Goal: Transaction & Acquisition: Download file/media

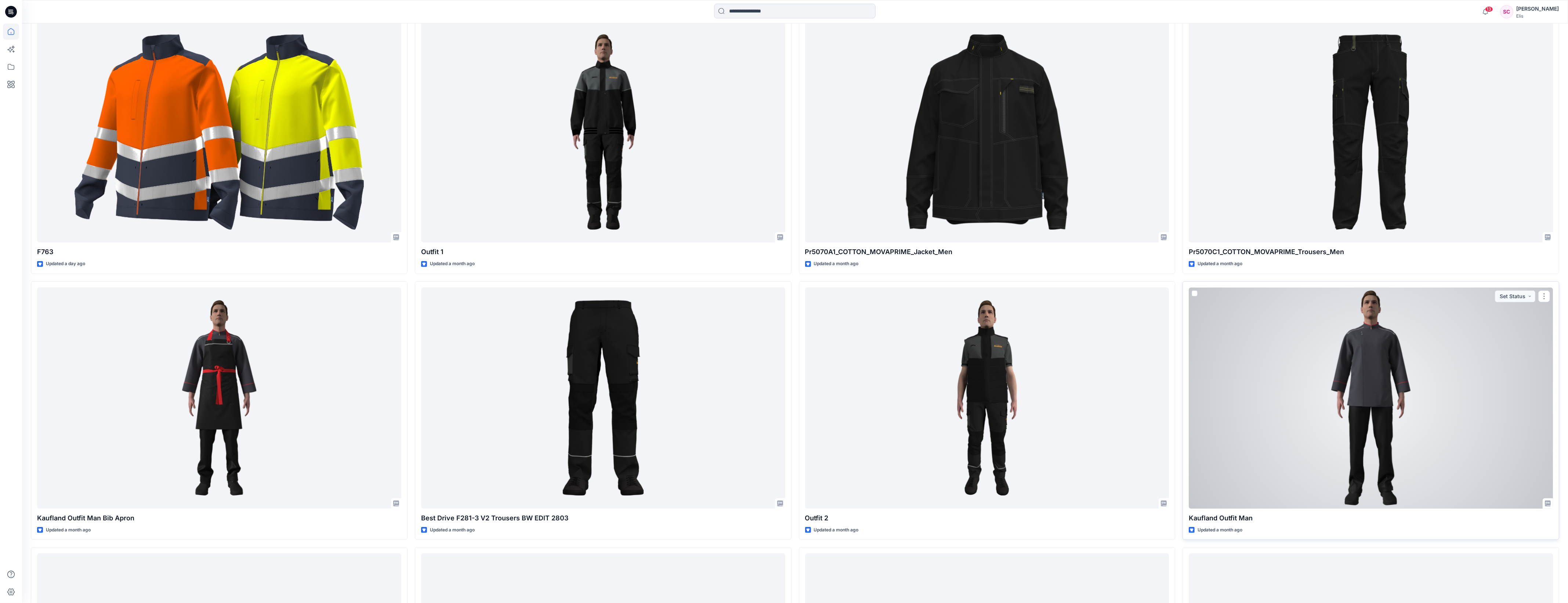
scroll to position [538, 0]
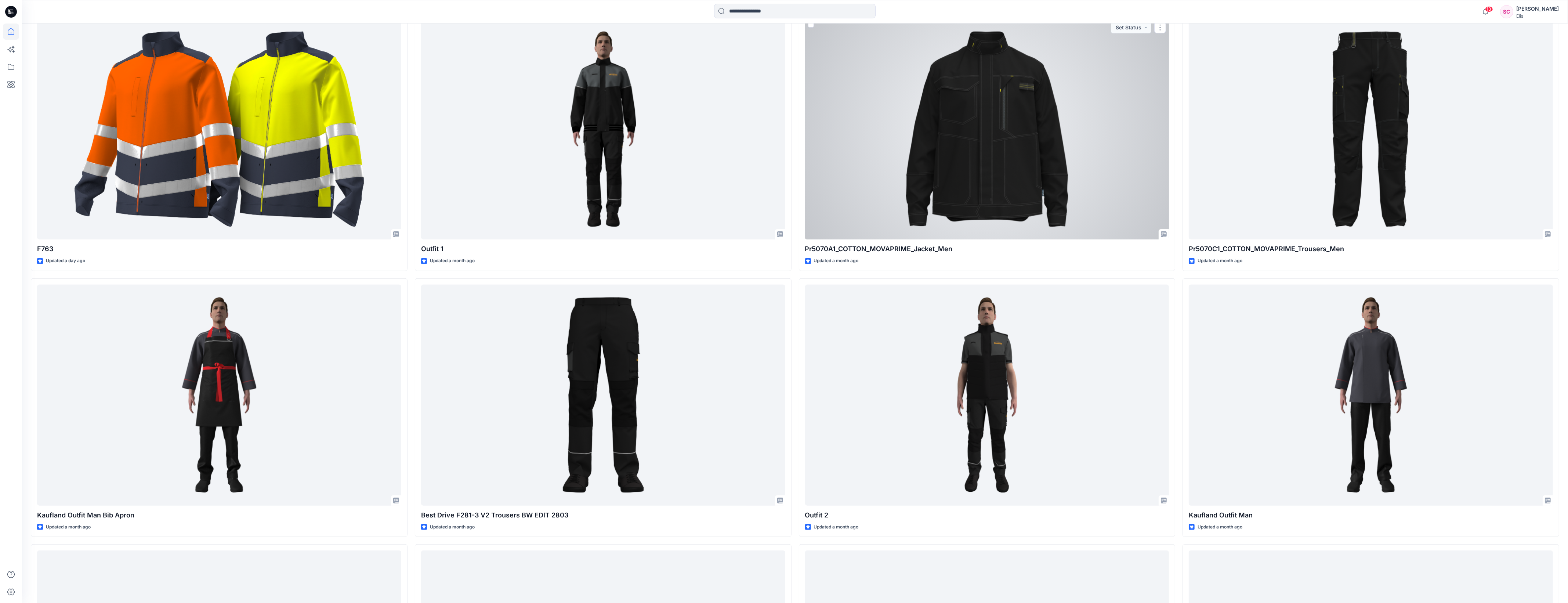
click at [972, 170] on div at bounding box center [987, 129] width 364 height 221
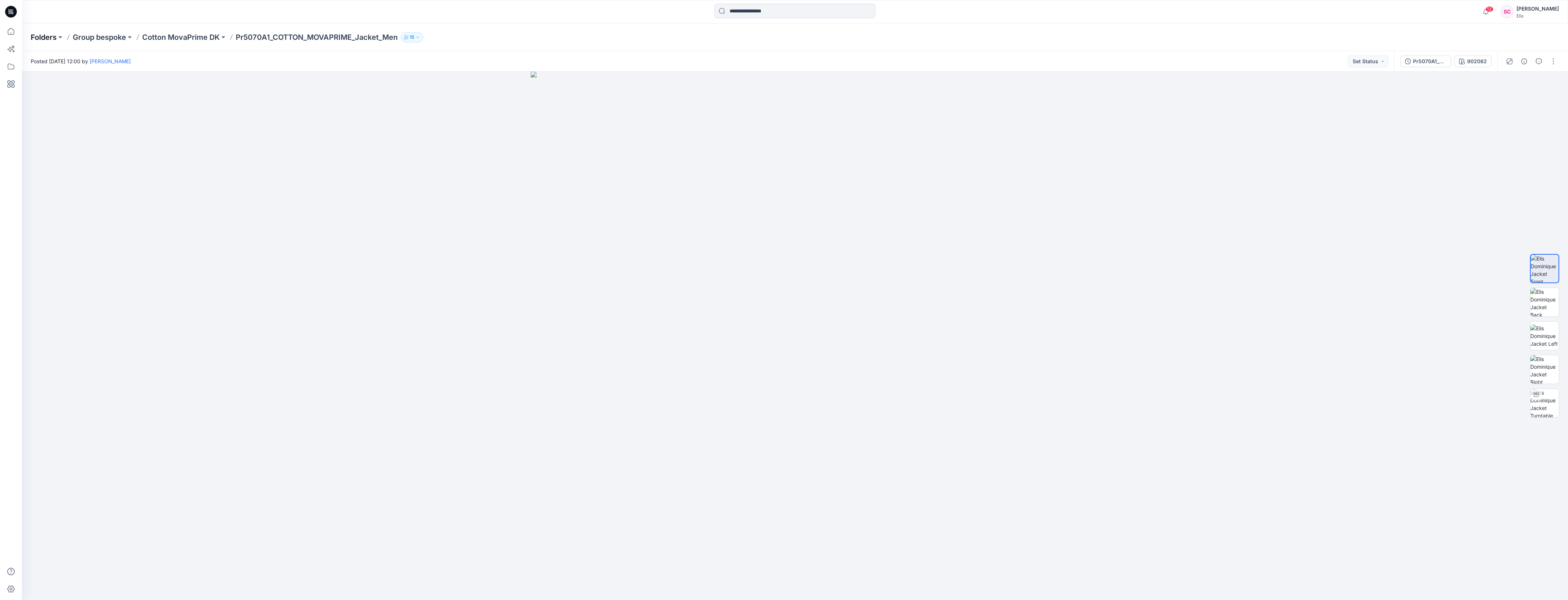
click at [47, 38] on p "Folders" at bounding box center [44, 38] width 26 height 10
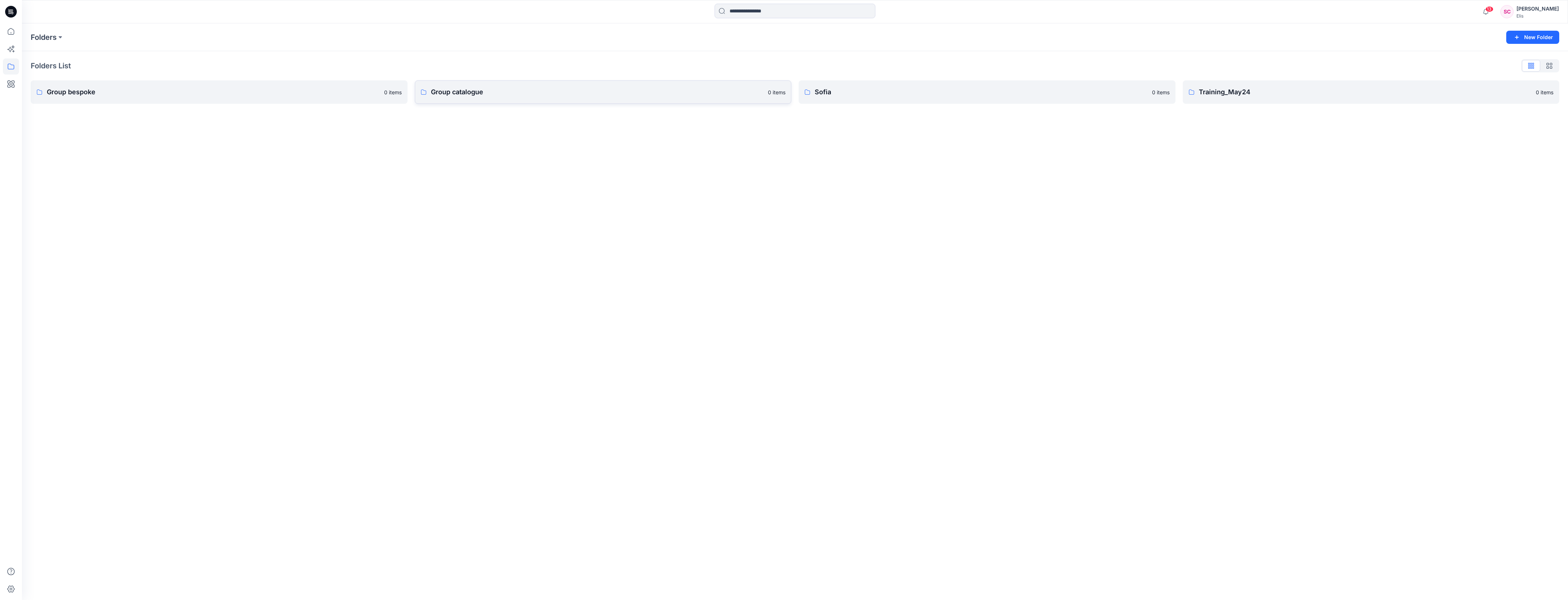
click at [452, 92] on p "Group catalogue" at bounding box center [597, 92] width 333 height 10
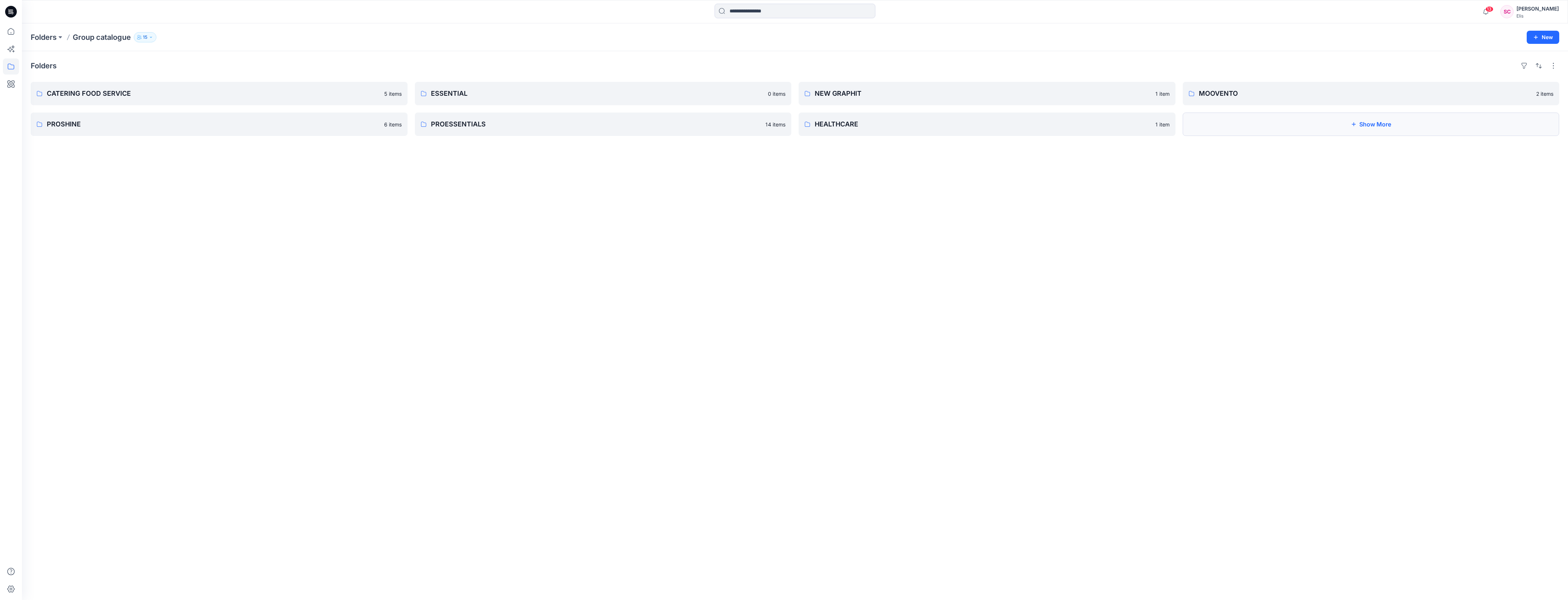
click at [1261, 127] on button "Show More" at bounding box center [1371, 125] width 377 height 24
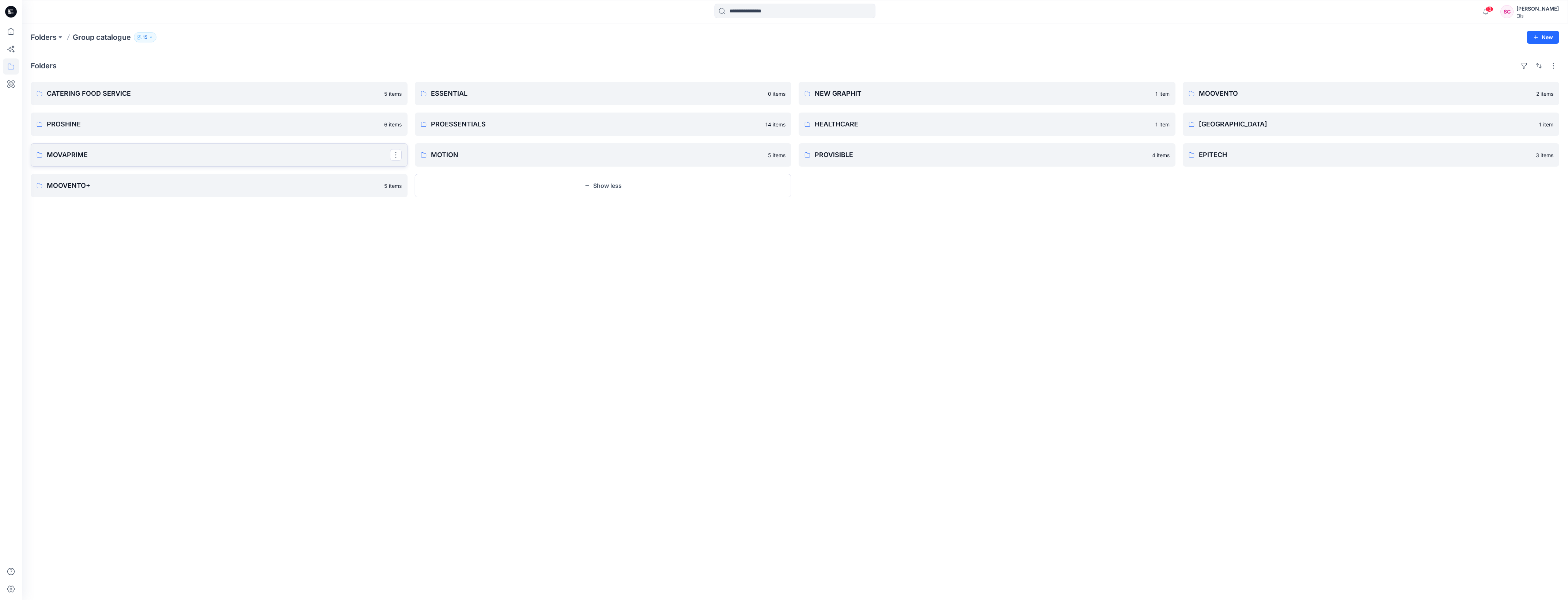
click at [273, 159] on p "MOVAPRIME" at bounding box center [218, 155] width 343 height 10
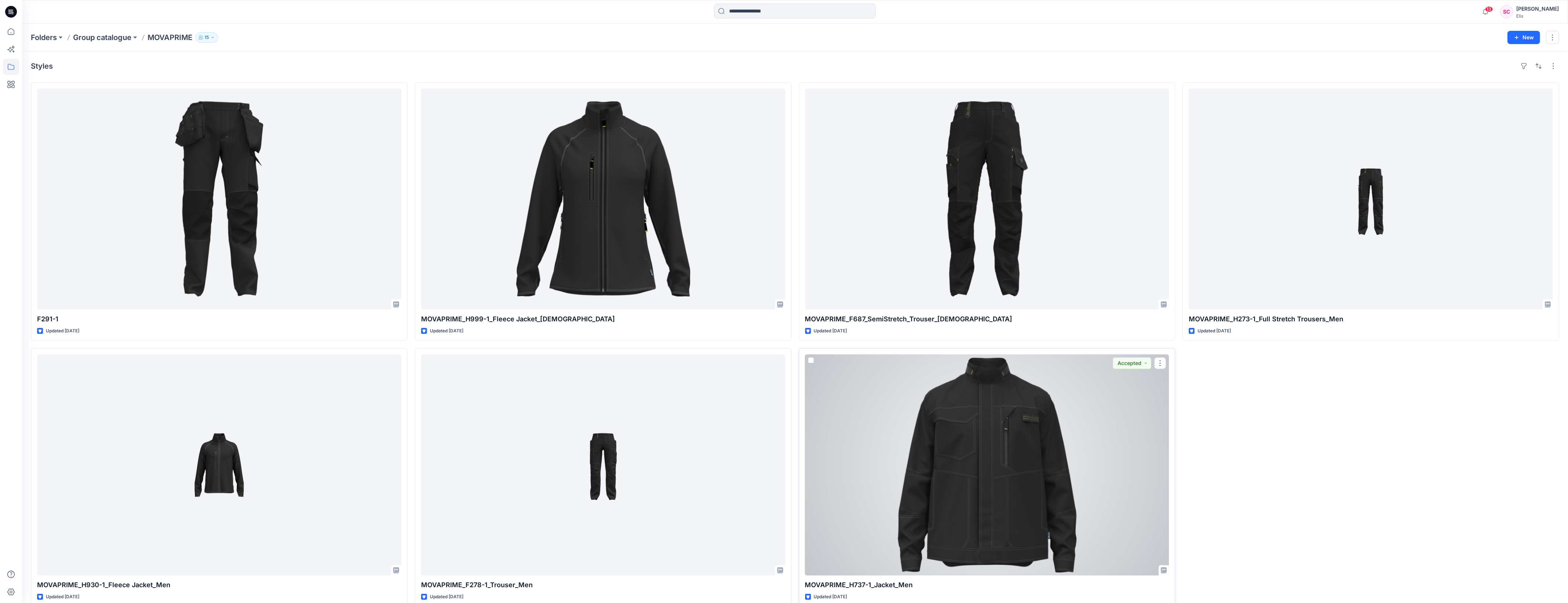
click at [1039, 430] on div at bounding box center [987, 465] width 364 height 221
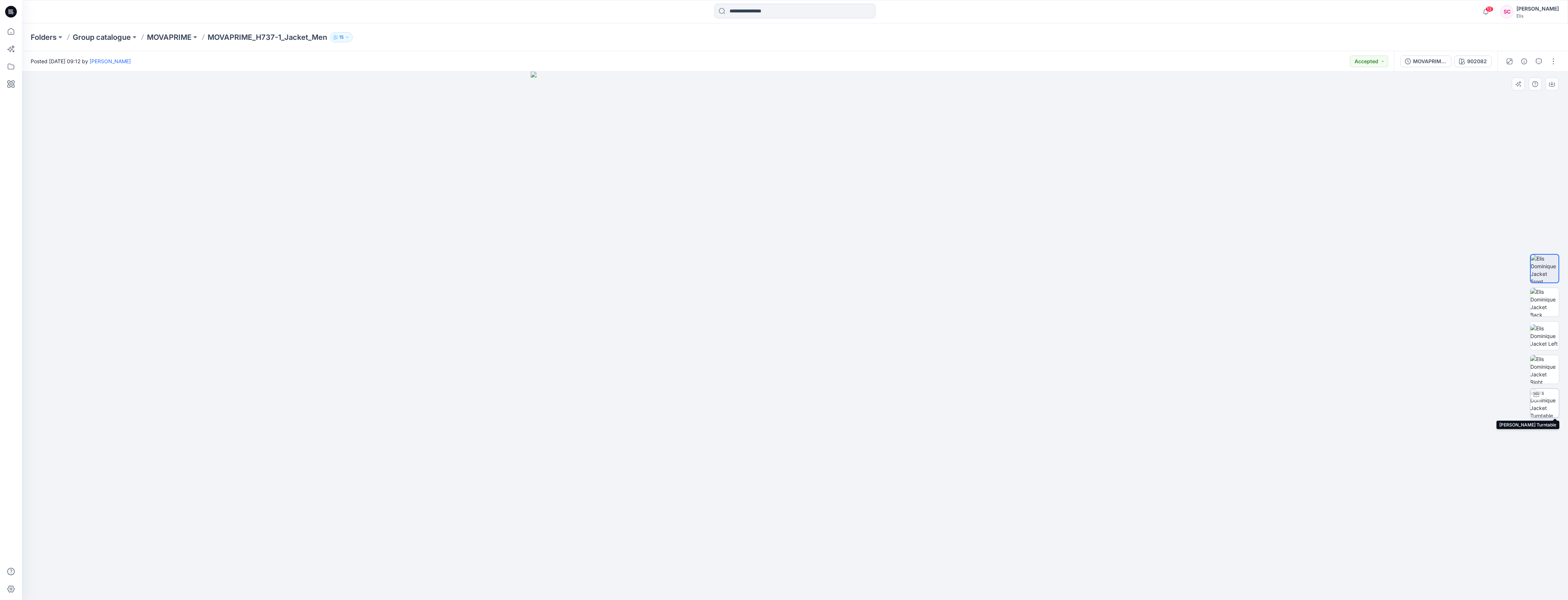
click at [1543, 404] on img at bounding box center [1544, 403] width 29 height 29
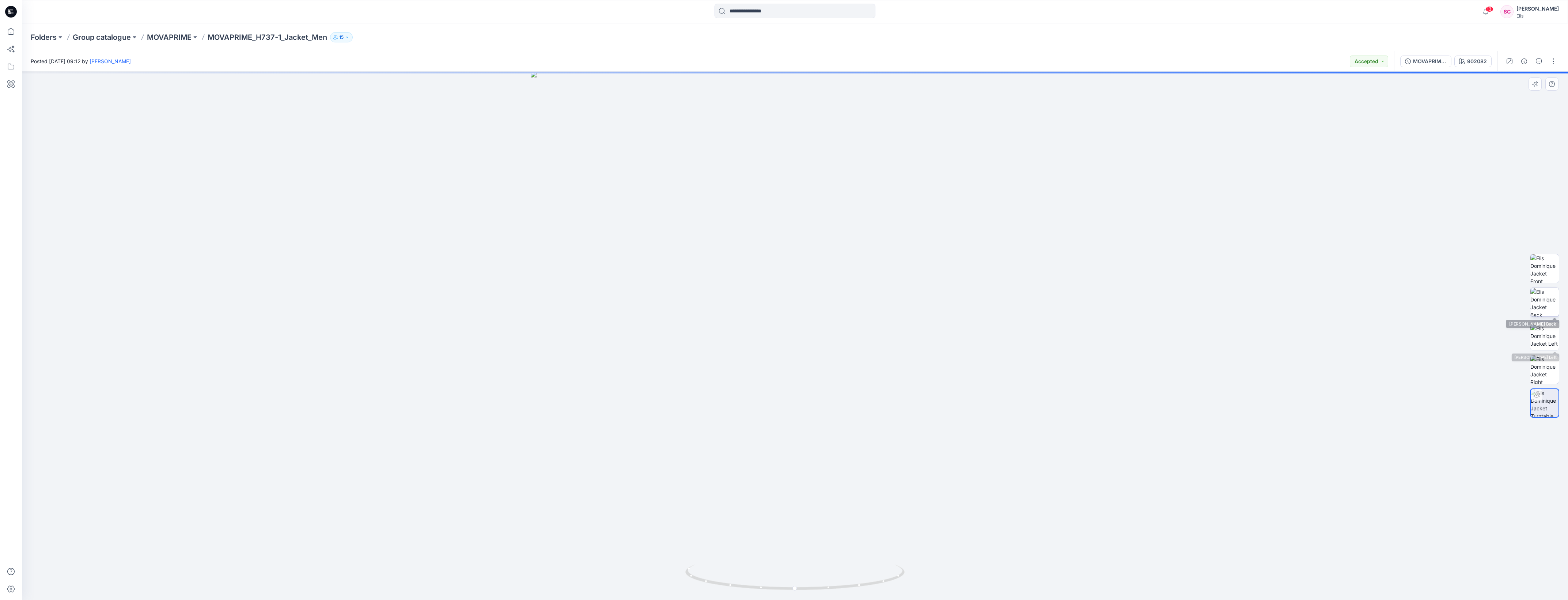
click at [1542, 298] on img at bounding box center [1544, 302] width 29 height 29
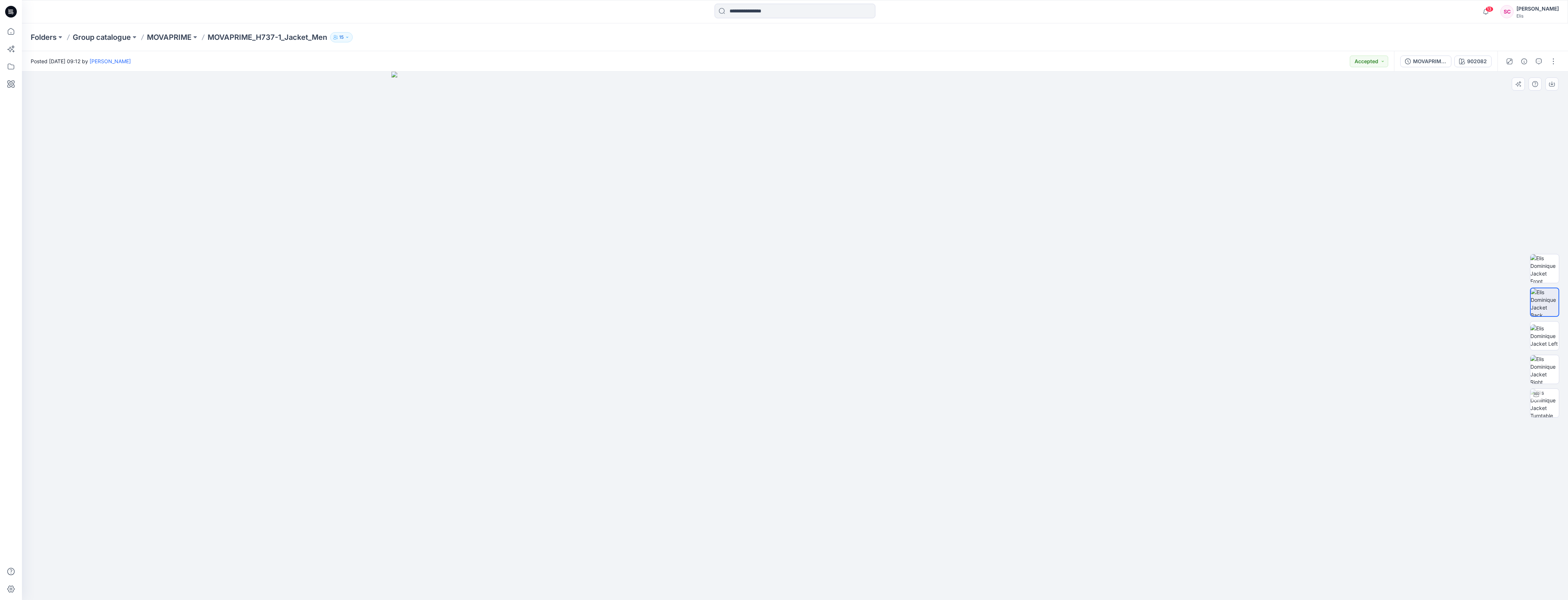
drag, startPoint x: 827, startPoint y: 121, endPoint x: 809, endPoint y: 337, distance: 216.7
click at [809, 337] on img at bounding box center [794, 336] width 807 height 528
click at [1553, 84] on icon "button" at bounding box center [1552, 84] width 6 height 6
click at [1132, 41] on div "Folders Group catalogue MOVAPRIME MOVAPRIME_H737-1_Jacket_Men 15" at bounding box center [767, 38] width 1471 height 10
click at [1430, 60] on div "MOVAPRIME_H737-1_Jacket_Men" at bounding box center [1430, 61] width 34 height 8
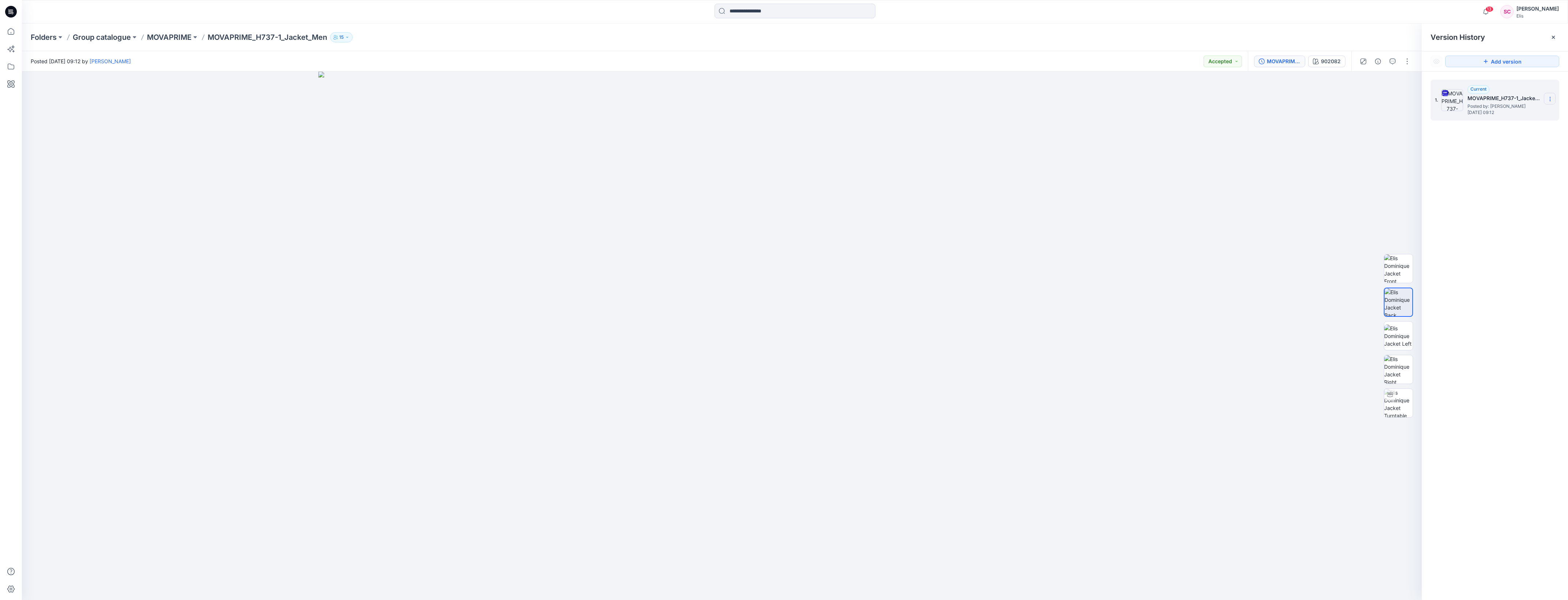
click at [1548, 99] on icon at bounding box center [1550, 99] width 6 height 6
click at [1528, 113] on span "Download Source BW File" at bounding box center [1513, 114] width 61 height 9
